Goal: Check status: Check status

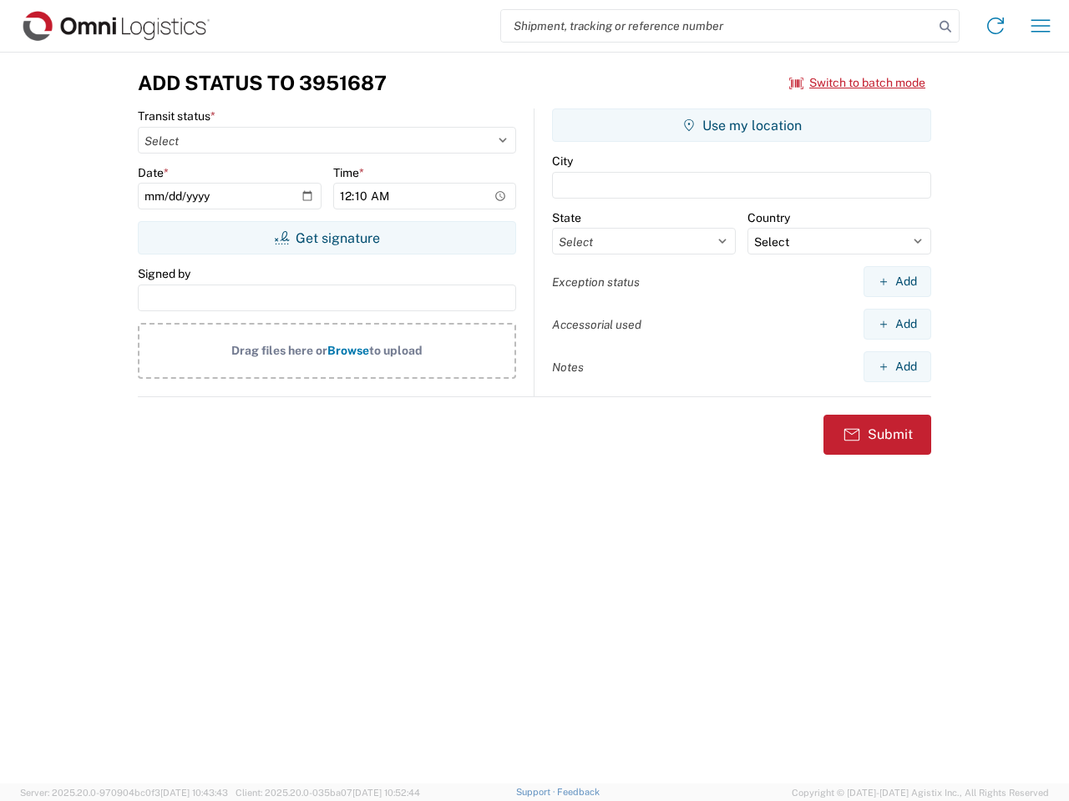
click at [717, 26] on input "search" at bounding box center [717, 26] width 432 height 32
click at [945, 27] on icon at bounding box center [944, 26] width 23 height 23
click at [995, 26] on icon at bounding box center [995, 26] width 27 height 27
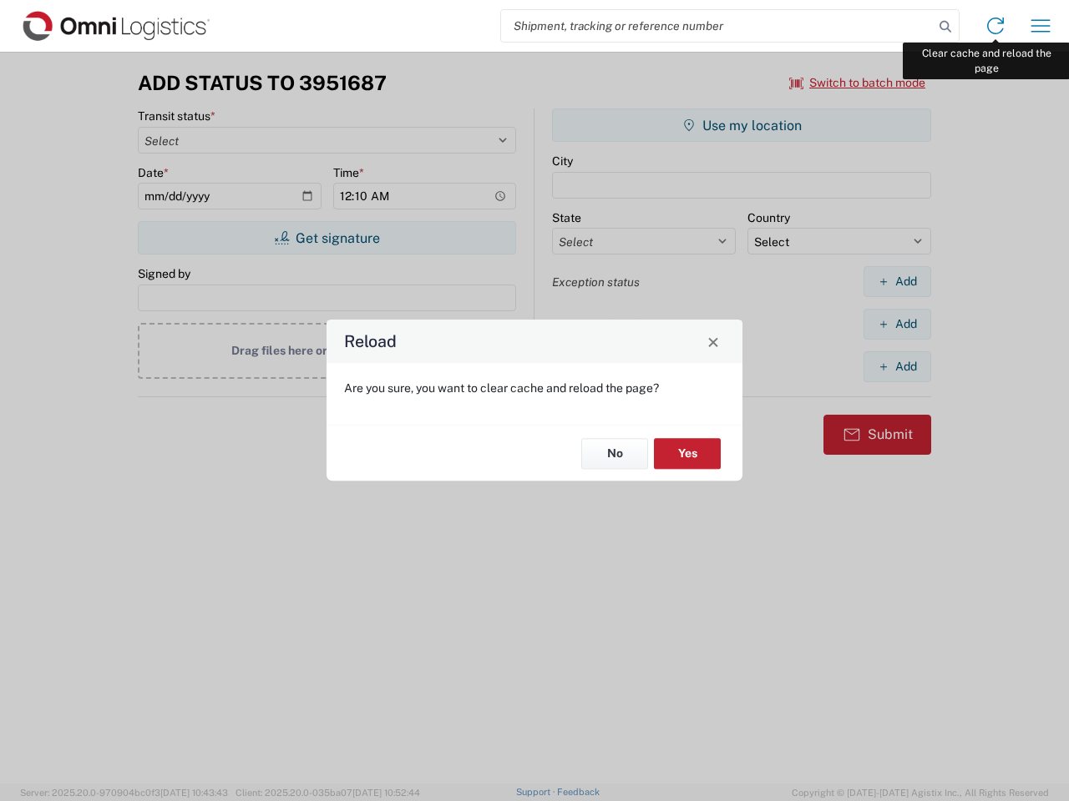
click at [1040, 26] on div "Reload Are you sure, you want to clear cache and reload the page? No Yes" at bounding box center [534, 400] width 1069 height 801
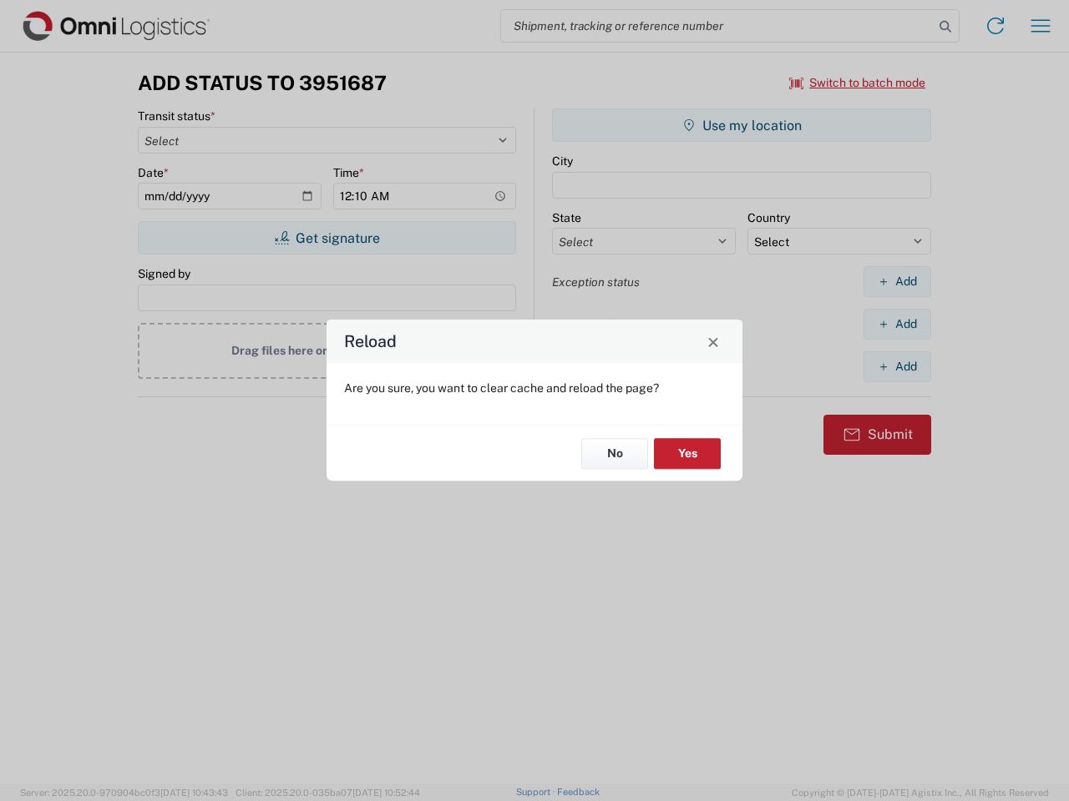
click at [857, 83] on div "Reload Are you sure, you want to clear cache and reload the page? No Yes" at bounding box center [534, 400] width 1069 height 801
click at [326, 238] on div "Reload Are you sure, you want to clear cache and reload the page? No Yes" at bounding box center [534, 400] width 1069 height 801
click at [741, 125] on div "Reload Are you sure, you want to clear cache and reload the page? No Yes" at bounding box center [534, 400] width 1069 height 801
click at [897, 281] on div "Reload Are you sure, you want to clear cache and reload the page? No Yes" at bounding box center [534, 400] width 1069 height 801
click at [897, 324] on div "Reload Are you sure, you want to clear cache and reload the page? No Yes" at bounding box center [534, 400] width 1069 height 801
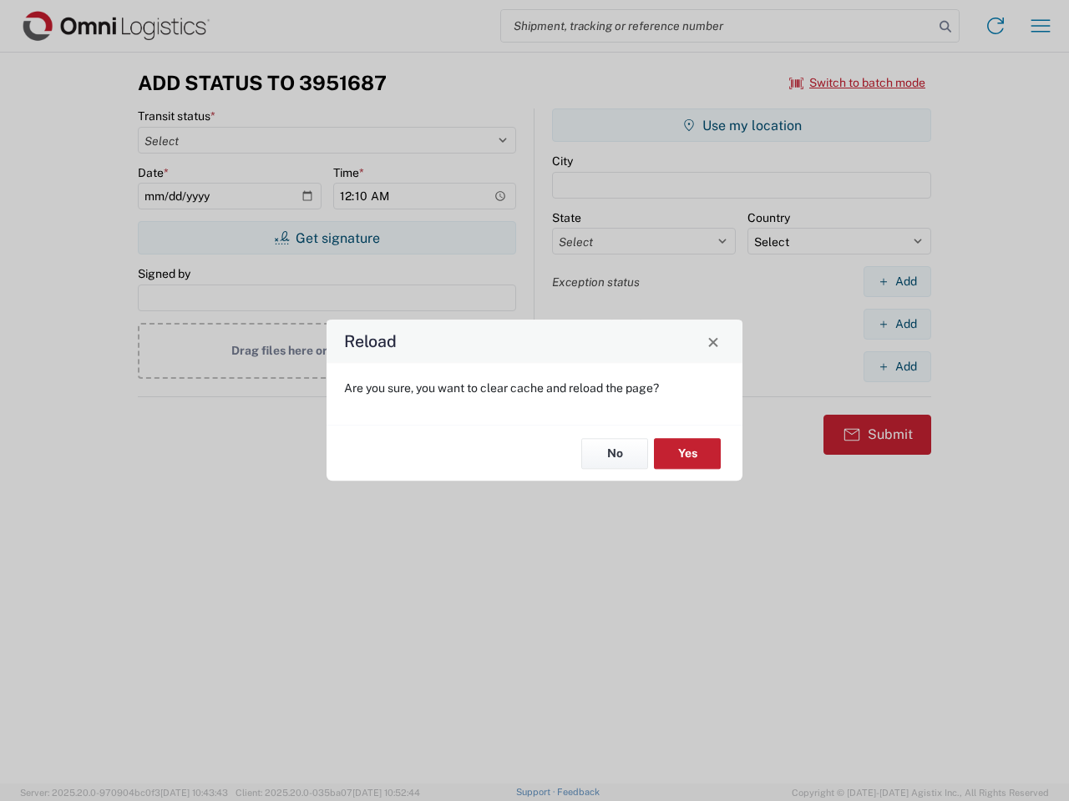
click at [897, 366] on div "Reload Are you sure, you want to clear cache and reload the page? No Yes" at bounding box center [534, 400] width 1069 height 801
